Goal: Check status: Check status

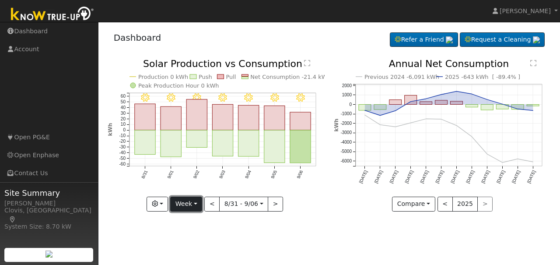
click at [201, 204] on button "Week" at bounding box center [186, 204] width 32 height 15
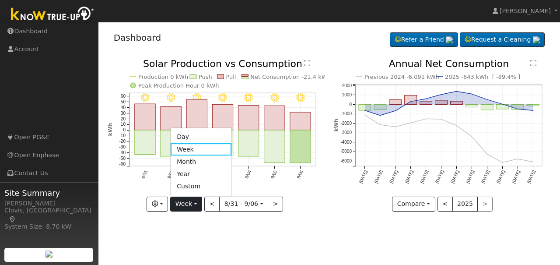
click at [192, 139] on link "Day" at bounding box center [201, 137] width 61 height 12
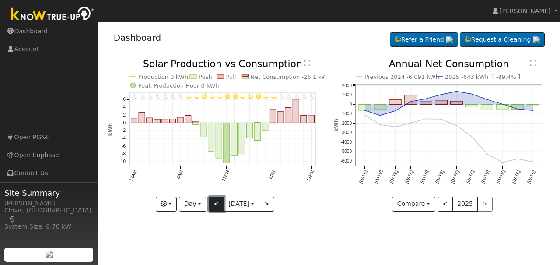
click at [217, 205] on button "<" at bounding box center [216, 204] width 15 height 15
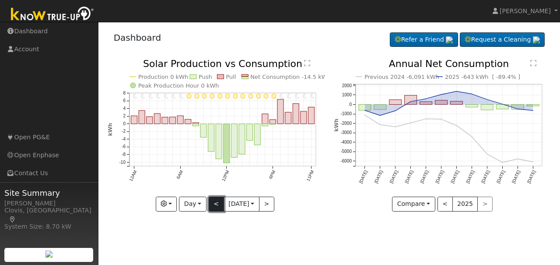
click at [217, 205] on button "<" at bounding box center [216, 204] width 15 height 15
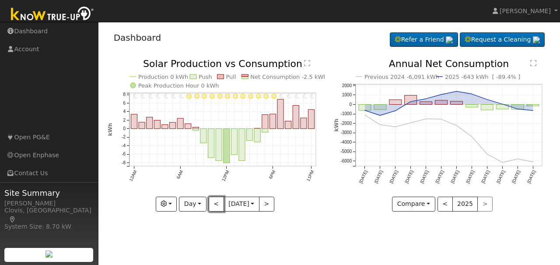
click at [217, 204] on button "<" at bounding box center [216, 204] width 15 height 15
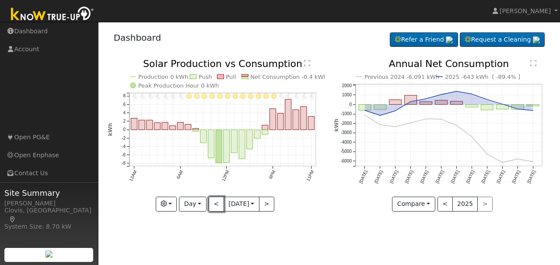
click at [217, 204] on button "<" at bounding box center [216, 204] width 15 height 15
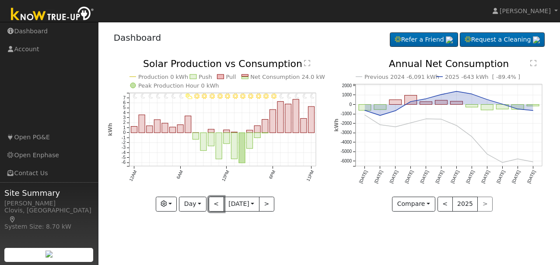
click at [217, 204] on button "<" at bounding box center [216, 204] width 15 height 15
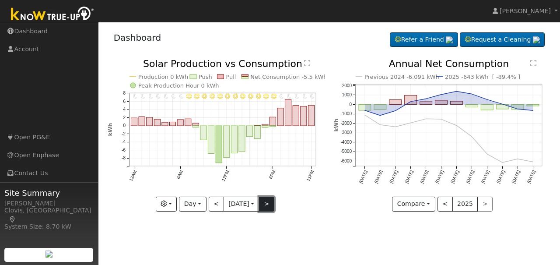
click at [273, 207] on button ">" at bounding box center [266, 204] width 15 height 15
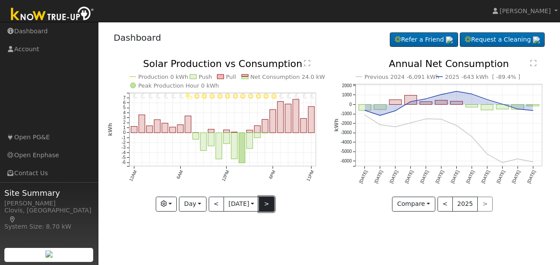
click at [273, 207] on button ">" at bounding box center [266, 204] width 15 height 15
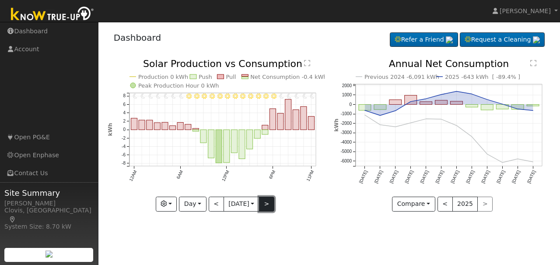
click at [273, 207] on button ">" at bounding box center [266, 204] width 15 height 15
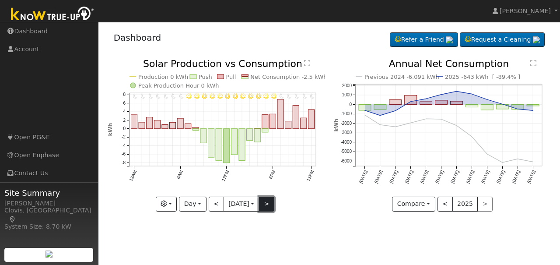
click at [273, 207] on button ">" at bounding box center [266, 204] width 15 height 15
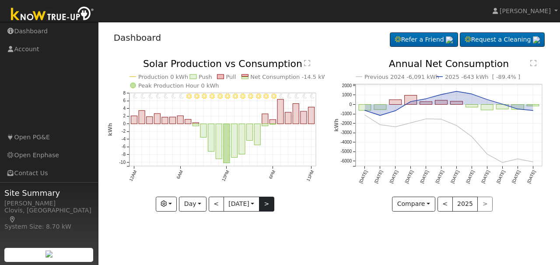
click at [273, 207] on icon "11PM - Clear 10PM - Clear 9PM - Clear 8PM - Clear 7PM - Clear 6PM - Clear 5PM -…" at bounding box center [216, 134] width 217 height 150
click at [271, 207] on button ">" at bounding box center [266, 204] width 15 height 15
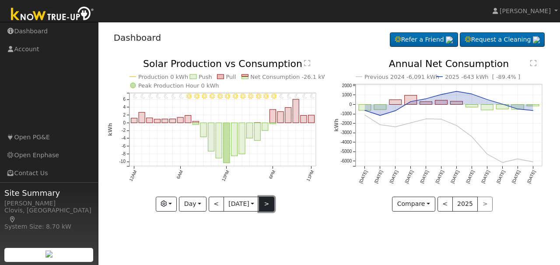
click at [271, 207] on button ">" at bounding box center [266, 204] width 15 height 15
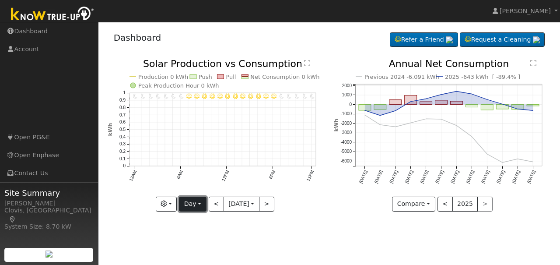
click at [197, 205] on button "Day" at bounding box center [192, 204] width 27 height 15
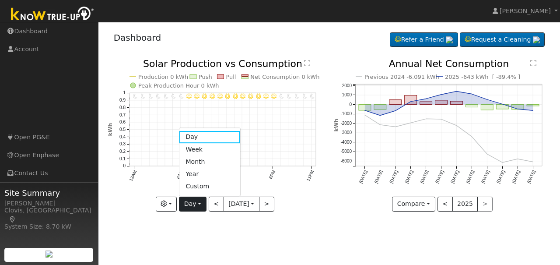
click at [196, 161] on link "Month" at bounding box center [209, 161] width 61 height 12
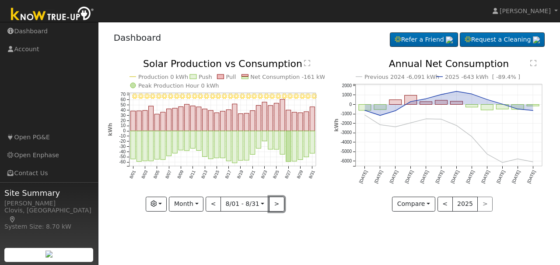
click at [276, 206] on button ">" at bounding box center [276, 204] width 15 height 15
type input "[DATE]"
